Goal: Browse casually

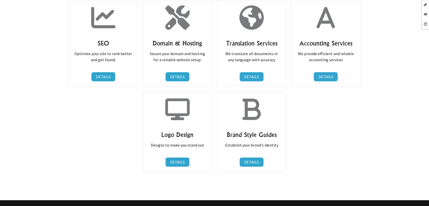
scroll to position [347, 0]
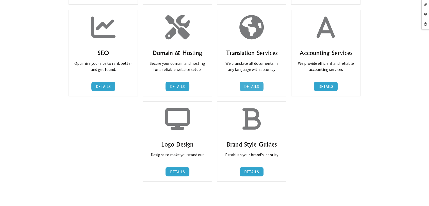
click at [255, 85] on link "DETAILS" at bounding box center [252, 86] width 24 height 9
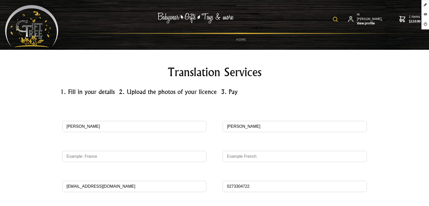
scroll to position [56, 0]
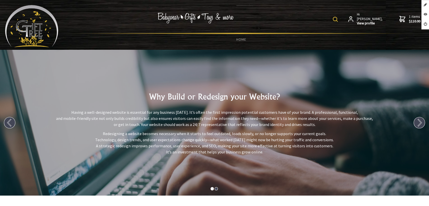
scroll to position [262, 0]
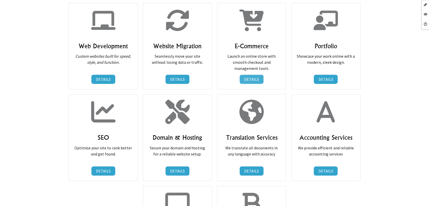
click at [246, 79] on link "DETAILS" at bounding box center [252, 79] width 24 height 9
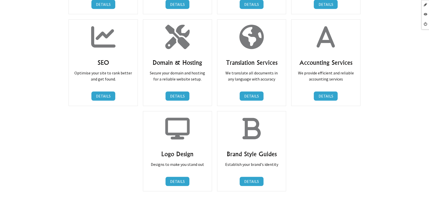
scroll to position [338, 0]
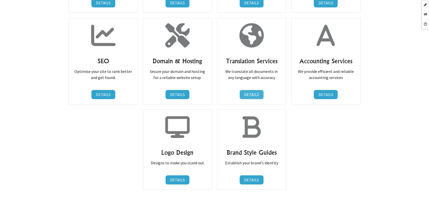
click at [254, 93] on link "DETAILS" at bounding box center [252, 94] width 24 height 9
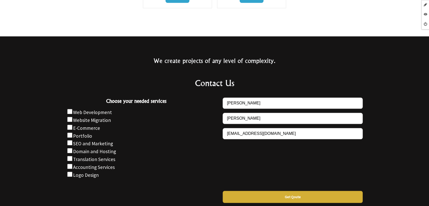
scroll to position [509, 0]
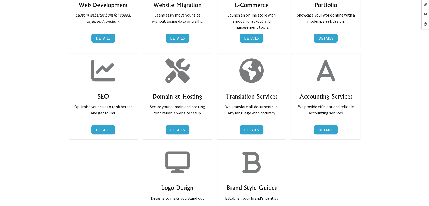
scroll to position [234, 0]
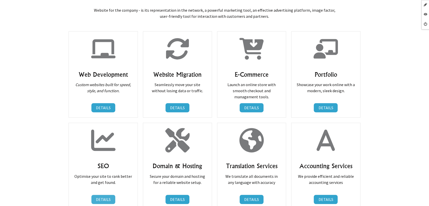
click at [106, 196] on link "DETAILS" at bounding box center [103, 199] width 24 height 9
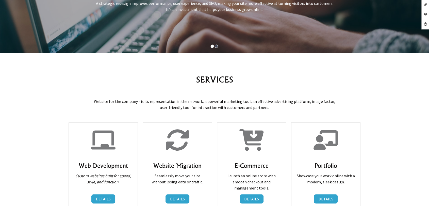
scroll to position [254, 0]
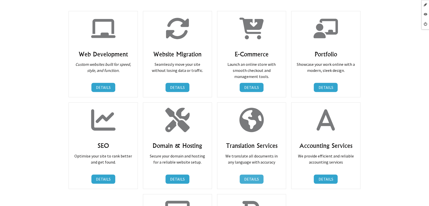
click at [245, 181] on link "DETAILS" at bounding box center [252, 178] width 24 height 9
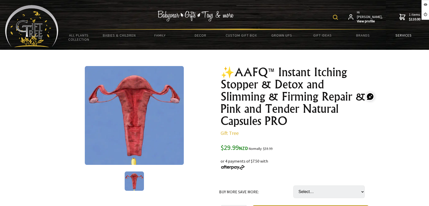
click at [405, 35] on link "Services" at bounding box center [403, 35] width 41 height 11
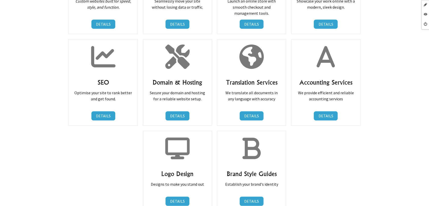
scroll to position [353, 0]
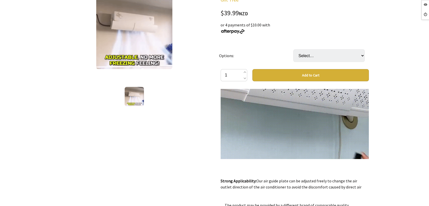
scroll to position [141, 0]
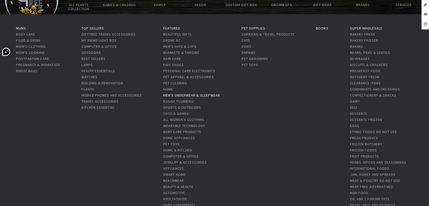
scroll to position [28, 0]
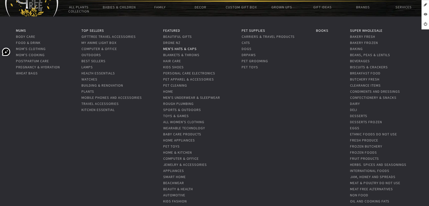
click at [176, 48] on link "Men's Hats & Caps" at bounding box center [180, 48] width 34 height 5
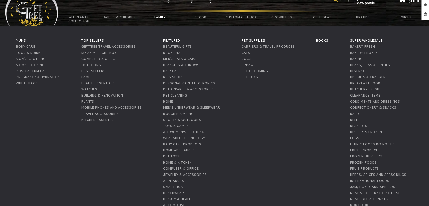
scroll to position [28, 0]
